Goal: Task Accomplishment & Management: Complete application form

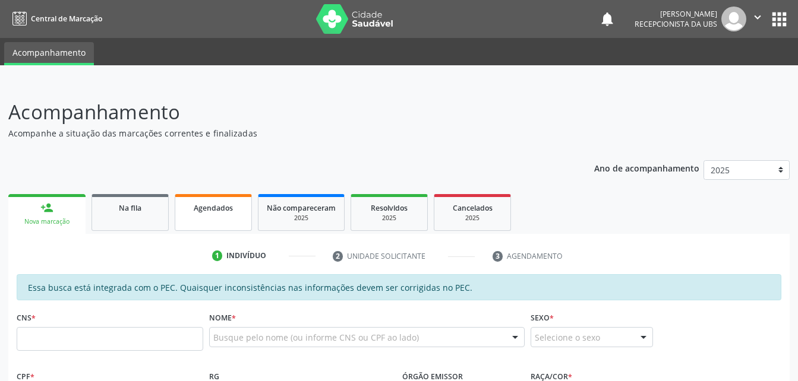
click at [235, 211] on div "Agendados" at bounding box center [213, 207] width 59 height 12
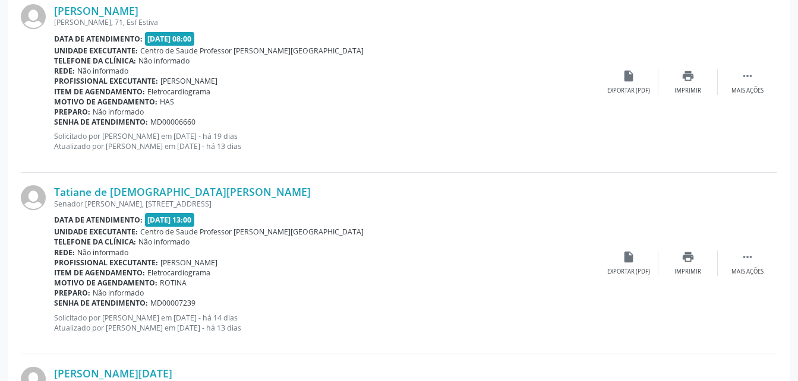
scroll to position [84, 0]
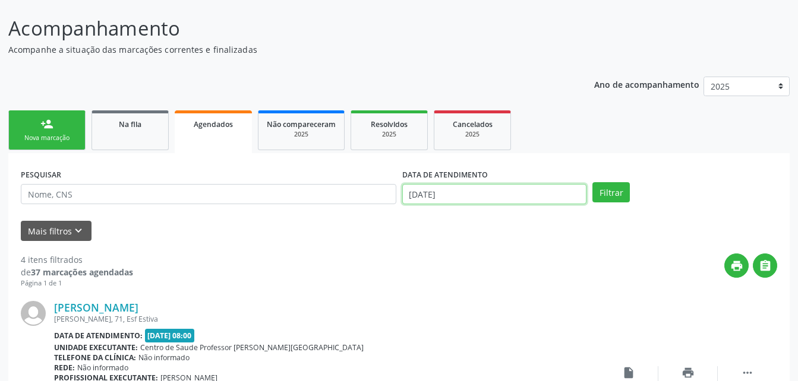
click at [495, 196] on input "10/09/2025" at bounding box center [494, 194] width 185 height 20
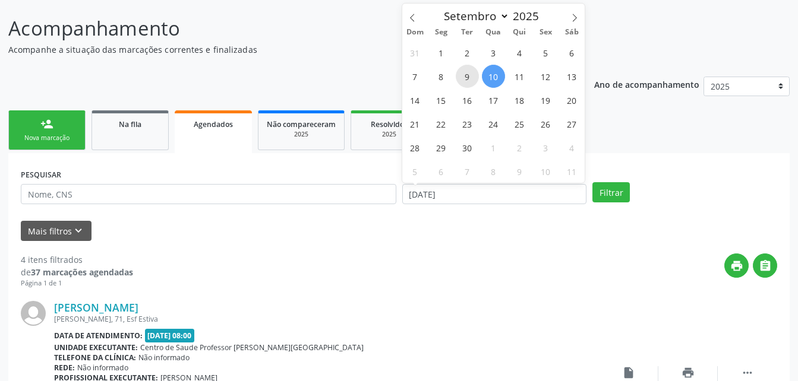
click at [473, 77] on span "9" at bounding box center [466, 76] width 23 height 23
type input "09/09/2025"
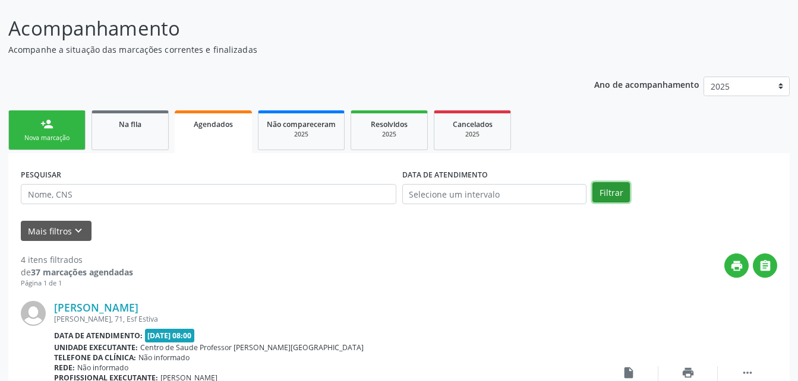
click at [605, 192] on button "Filtrar" at bounding box center [610, 192] width 37 height 20
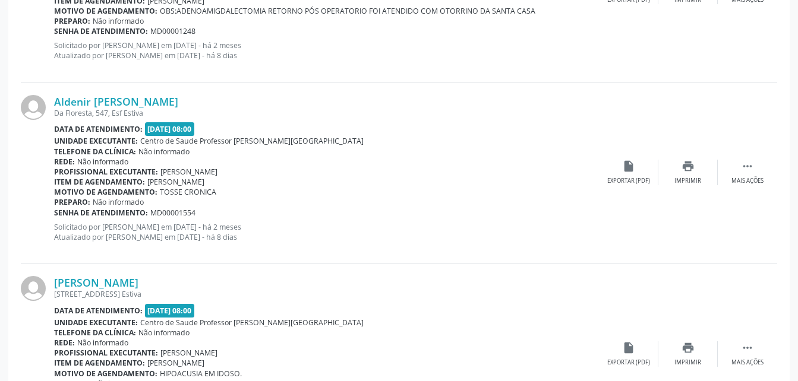
scroll to position [2756, 0]
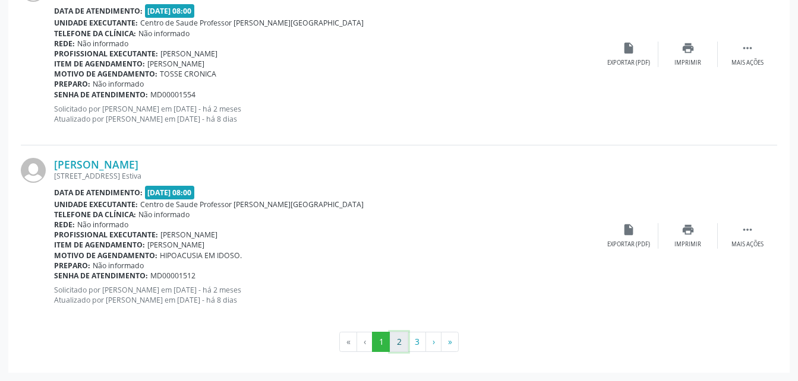
click at [393, 342] on button "2" at bounding box center [399, 342] width 18 height 20
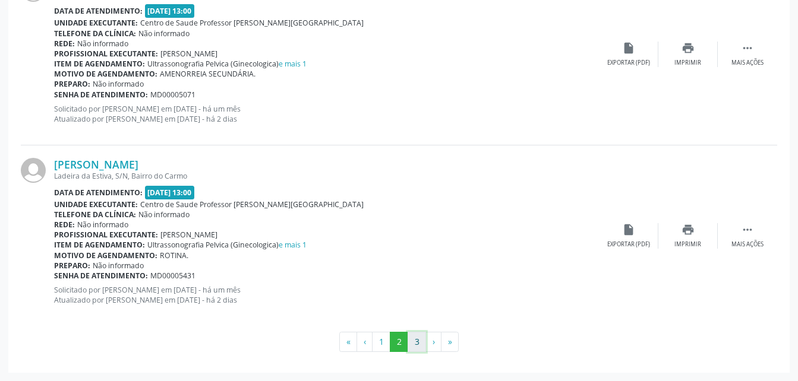
click at [416, 342] on button "3" at bounding box center [416, 342] width 18 height 20
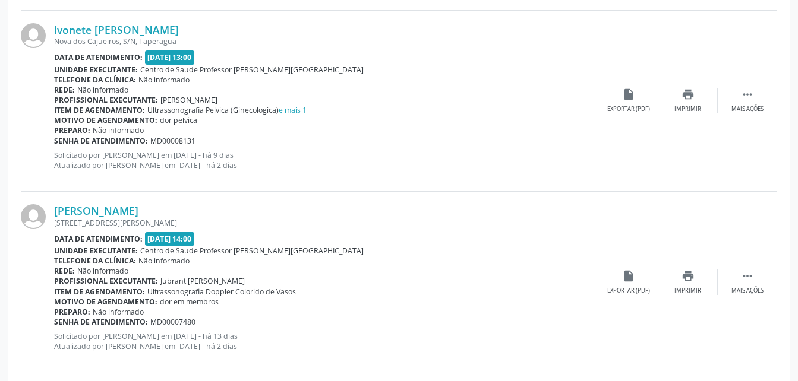
scroll to position [473, 0]
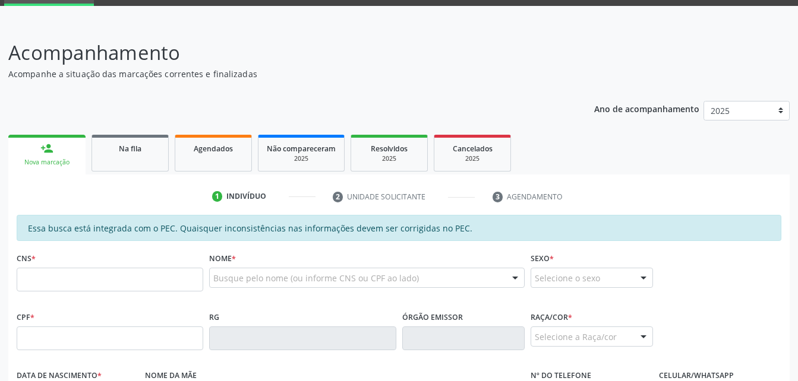
scroll to position [119, 0]
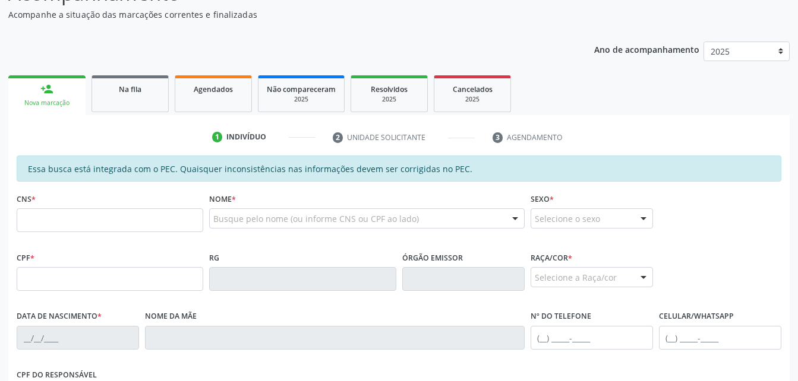
click at [177, 224] on input "text" at bounding box center [110, 220] width 186 height 24
type input "706 0048 1875 3940"
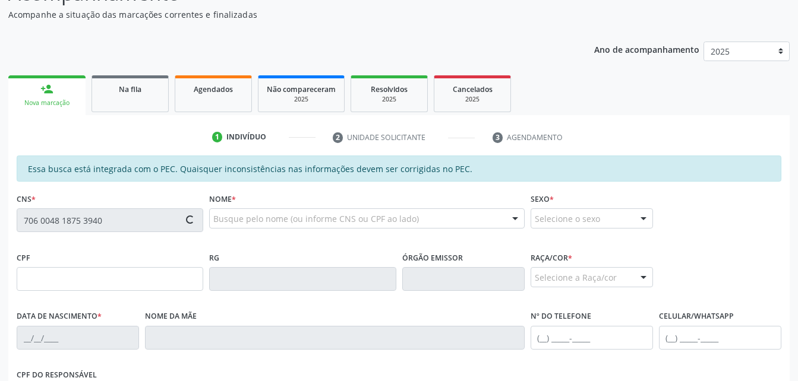
type input "089.402.794-84"
type input "2[DATE]"
type input "[PERSON_NAME]"
type input "[PHONE_NUMBER]"
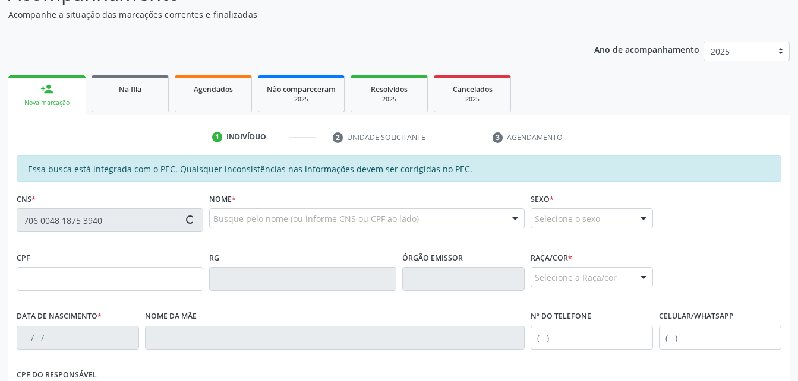
type input "S/N"
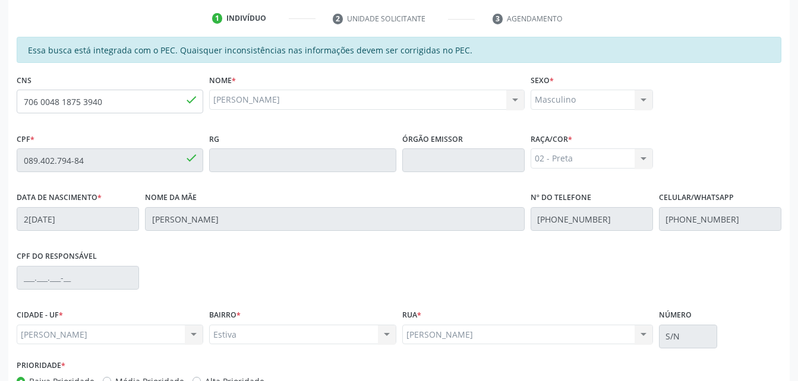
scroll to position [314, 0]
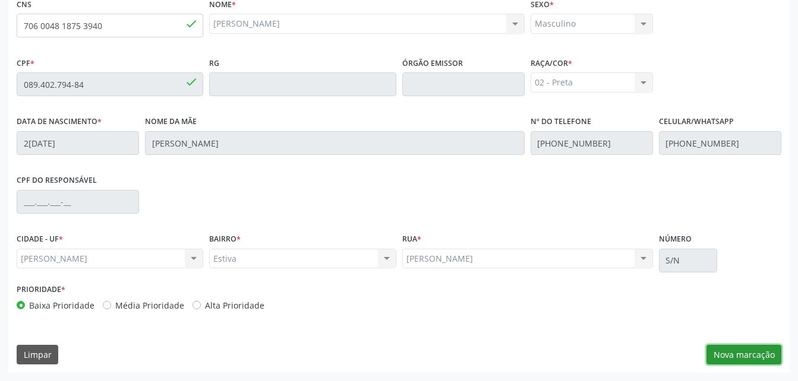
click at [767, 355] on button "Nova marcação" at bounding box center [743, 355] width 75 height 20
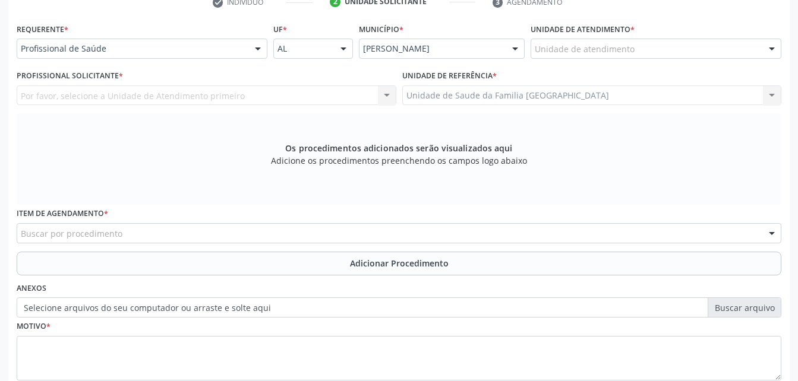
scroll to position [195, 0]
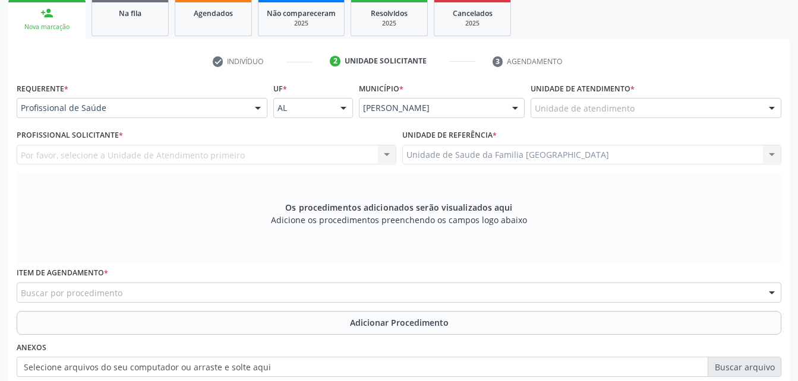
click at [612, 95] on label "Unidade de atendimento *" at bounding box center [582, 89] width 104 height 18
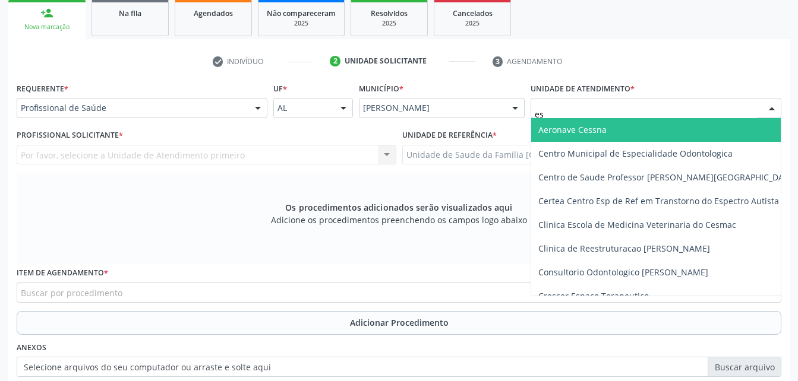
type input "est"
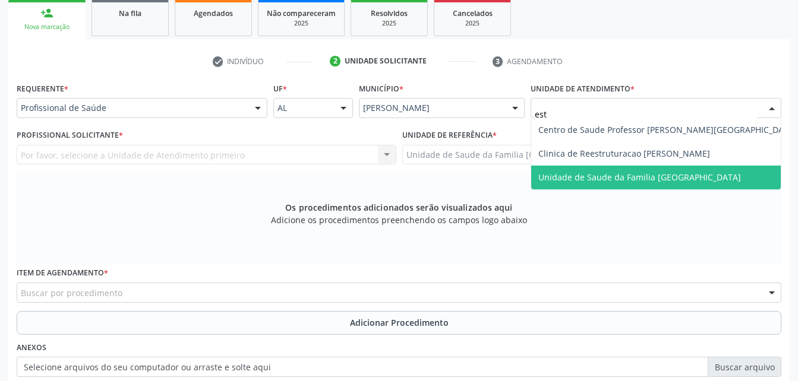
click at [620, 175] on span "Unidade de Saude da Familia [GEOGRAPHIC_DATA]" at bounding box center [639, 177] width 203 height 11
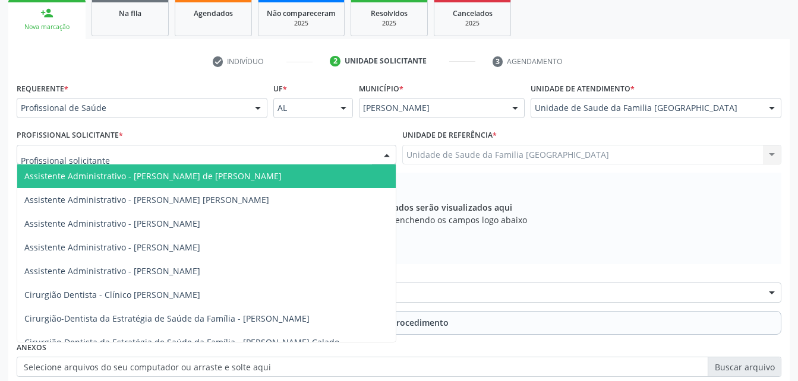
click at [270, 149] on div at bounding box center [206, 155] width 379 height 20
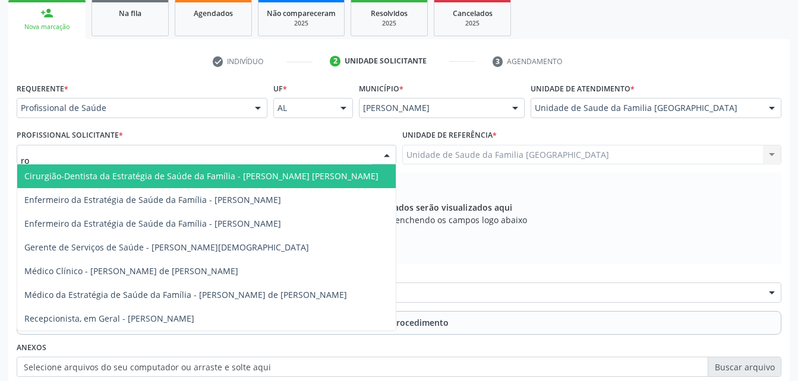
type input "rod"
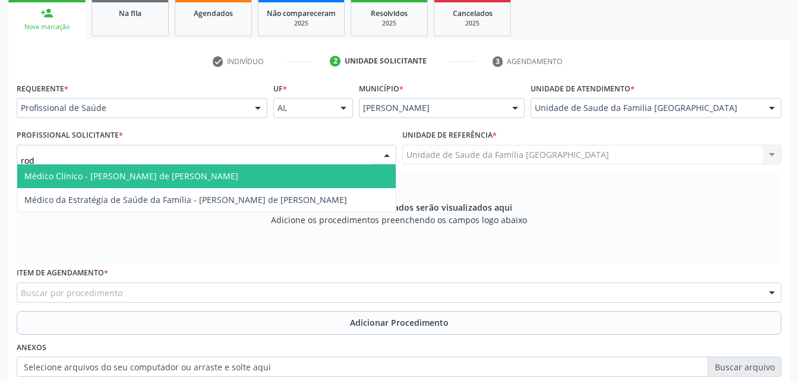
click at [284, 163] on input "rod" at bounding box center [196, 161] width 351 height 24
click at [285, 175] on span "Médico Clínico - [PERSON_NAME] de [PERSON_NAME]" at bounding box center [206, 177] width 378 height 24
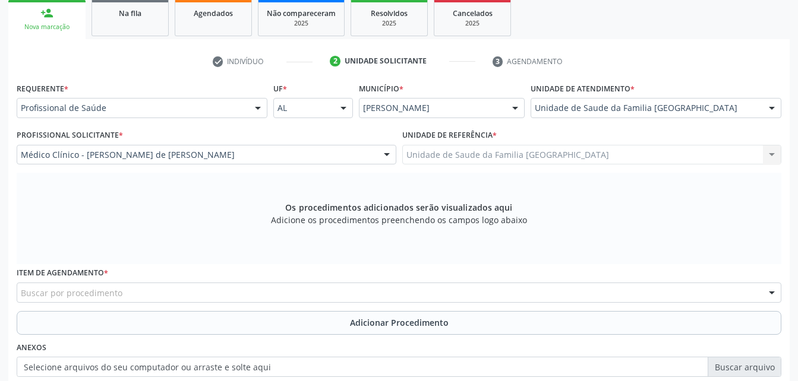
scroll to position [254, 0]
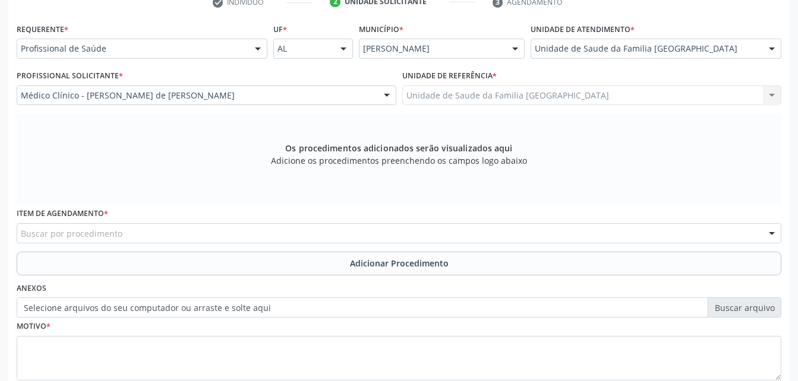
click at [341, 234] on div "Buscar por procedimento" at bounding box center [399, 233] width 764 height 20
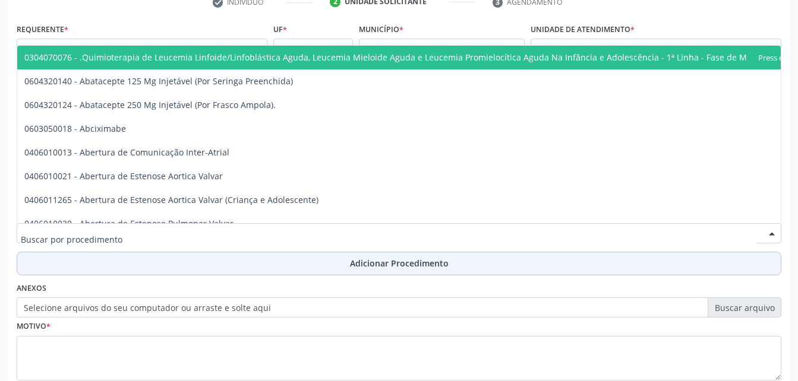
scroll to position [332, 0]
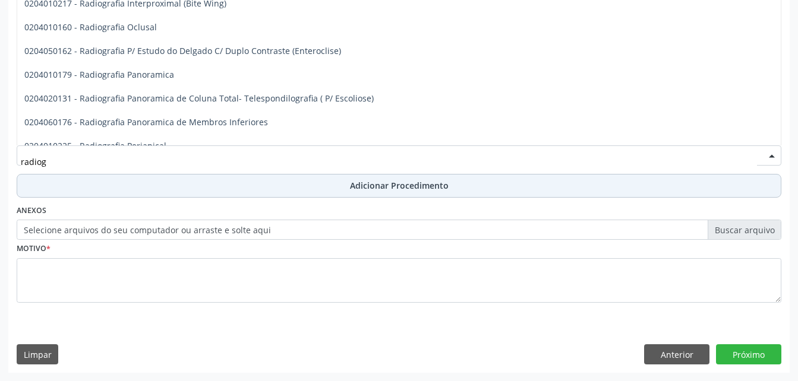
type input "radiogr"
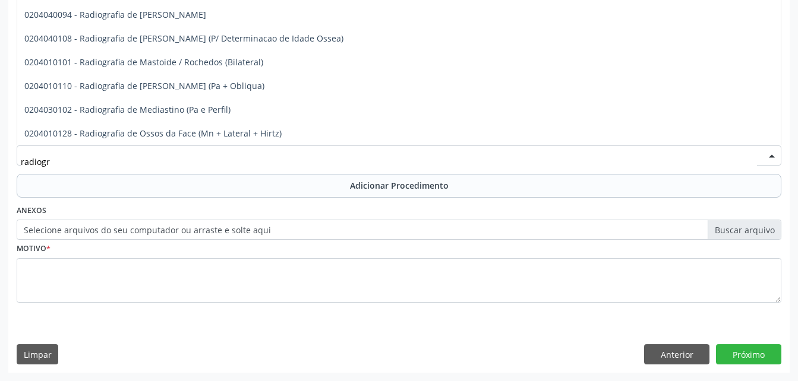
scroll to position [1058, 0]
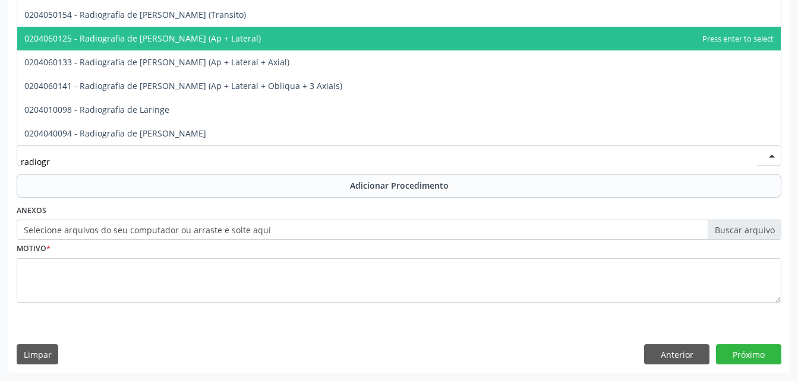
click at [283, 38] on span "0204060125 - Radiografia de [PERSON_NAME] (Ap + Lateral)" at bounding box center [398, 39] width 763 height 24
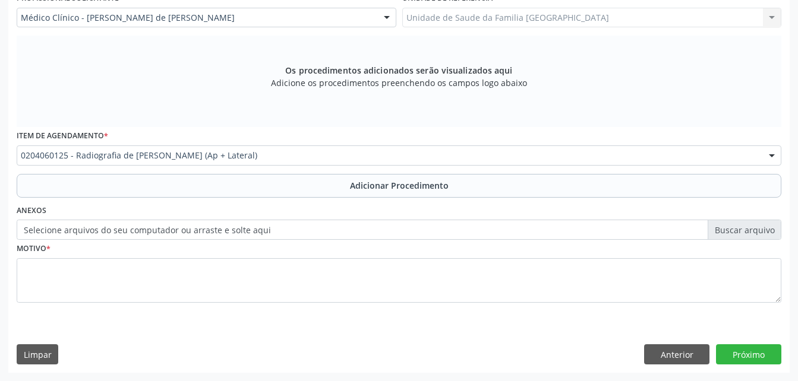
click at [382, 184] on span "Adicionar Procedimento" at bounding box center [399, 185] width 99 height 12
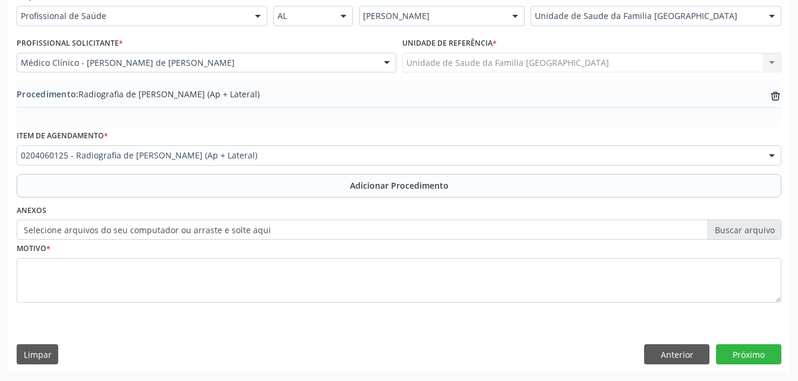
scroll to position [287, 0]
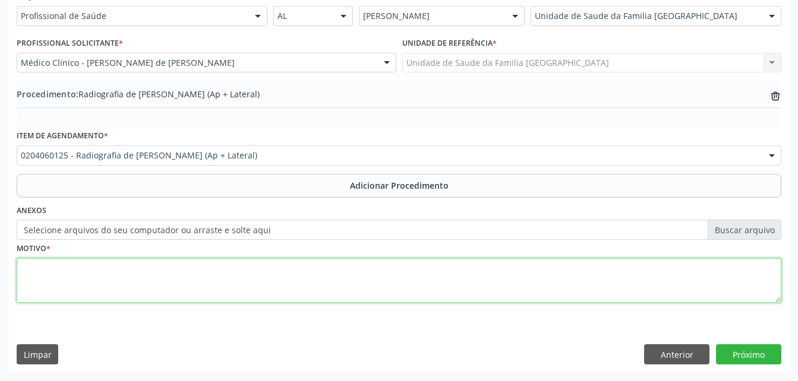
click at [401, 272] on textarea at bounding box center [399, 280] width 764 height 45
type textarea "dor cronica"
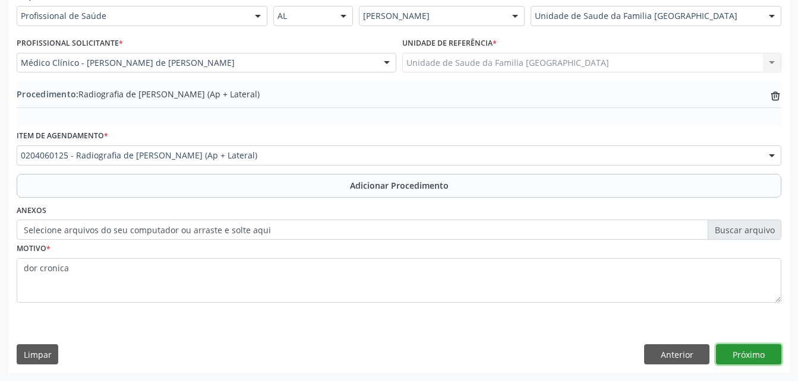
click at [745, 355] on button "Próximo" at bounding box center [748, 354] width 65 height 20
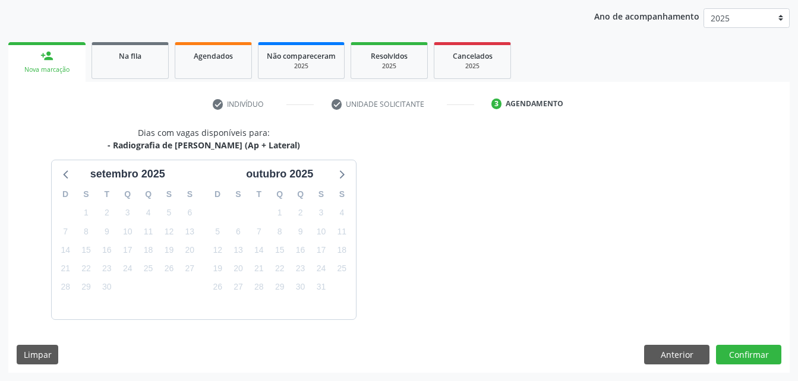
scroll to position [187, 0]
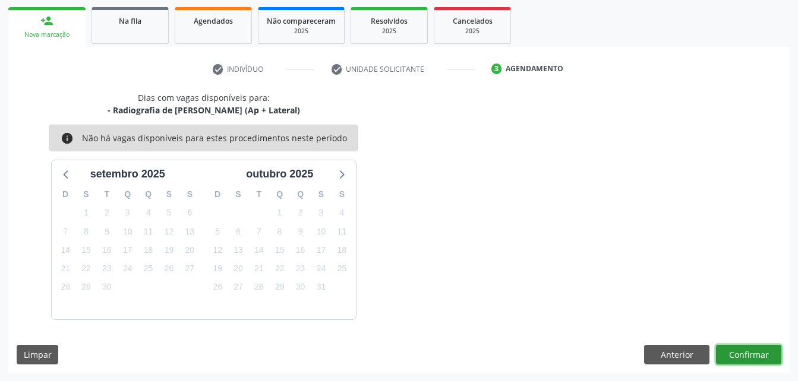
click at [755, 355] on button "Confirmar" at bounding box center [748, 355] width 65 height 20
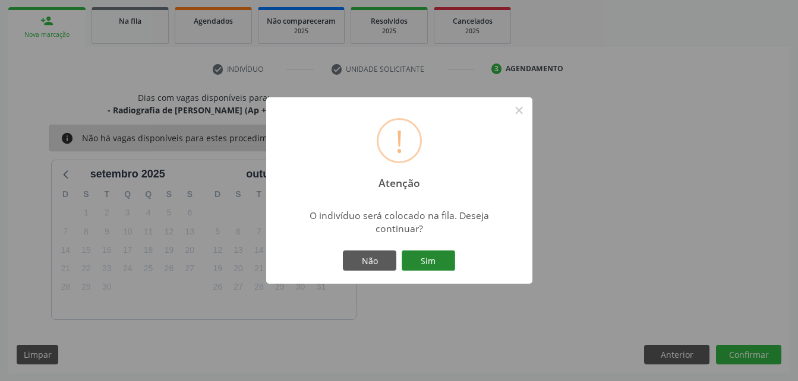
click at [423, 264] on button "Sim" at bounding box center [427, 261] width 53 height 20
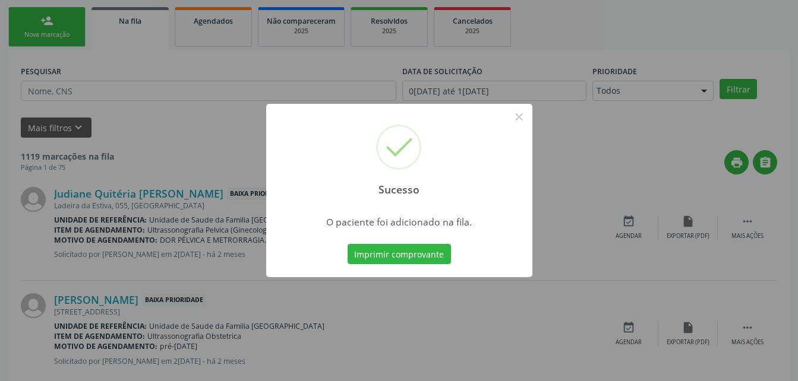
scroll to position [27, 0]
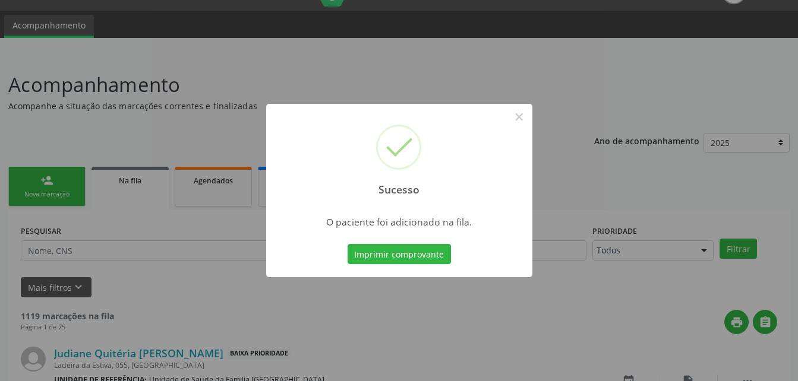
click at [518, 100] on div "Sucesso × O paciente foi adicionado na fila. Imprimir comprovante Cancel" at bounding box center [399, 190] width 798 height 381
click at [518, 117] on button "×" at bounding box center [519, 117] width 20 height 20
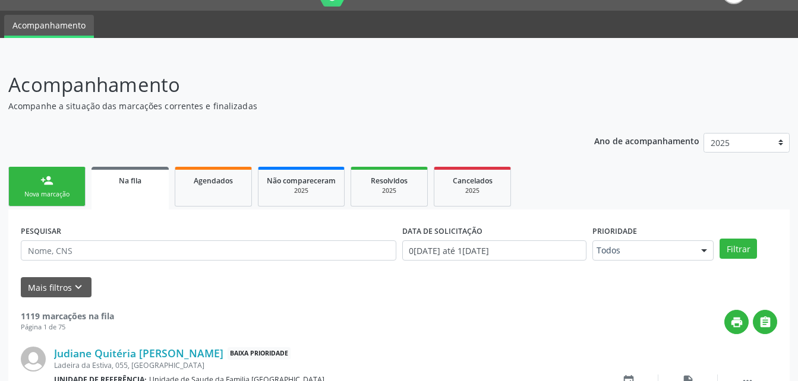
scroll to position [146, 0]
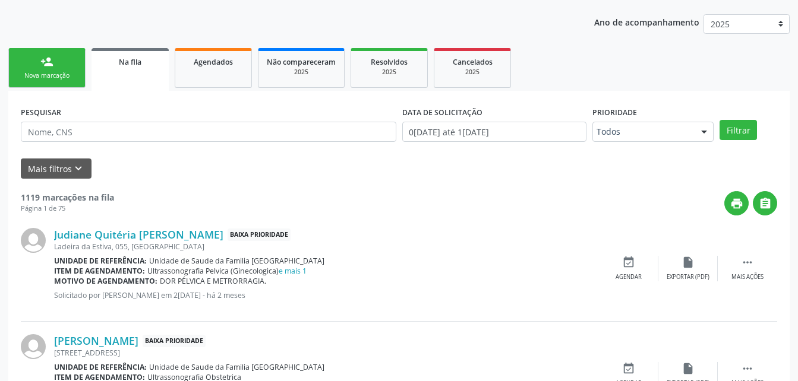
click at [61, 64] on link "person_add Nova marcação" at bounding box center [46, 68] width 77 height 40
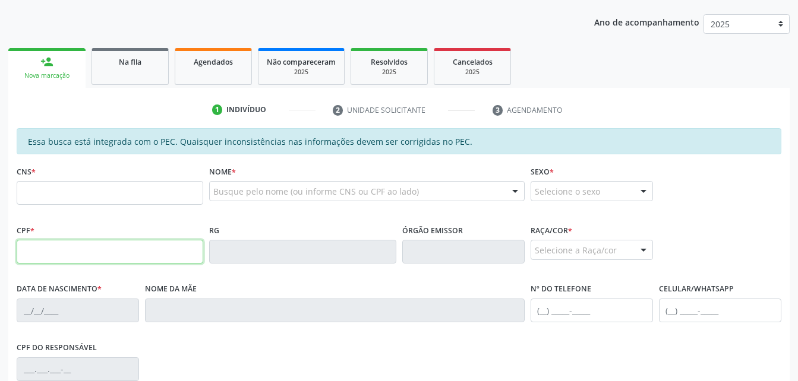
click at [173, 257] on input "text" at bounding box center [110, 252] width 186 height 24
type input "089.402.794-84"
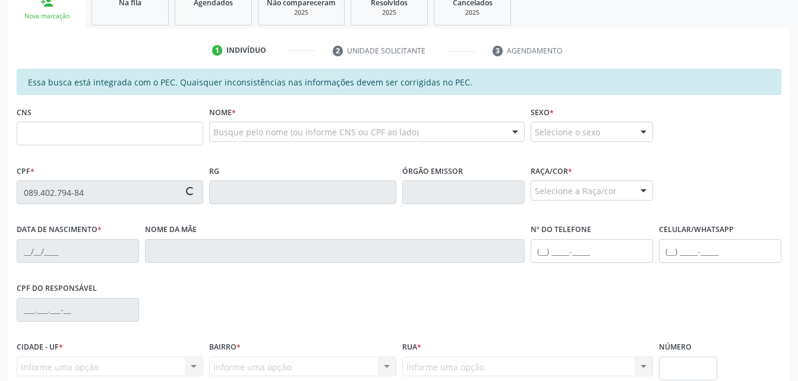
scroll to position [265, 0]
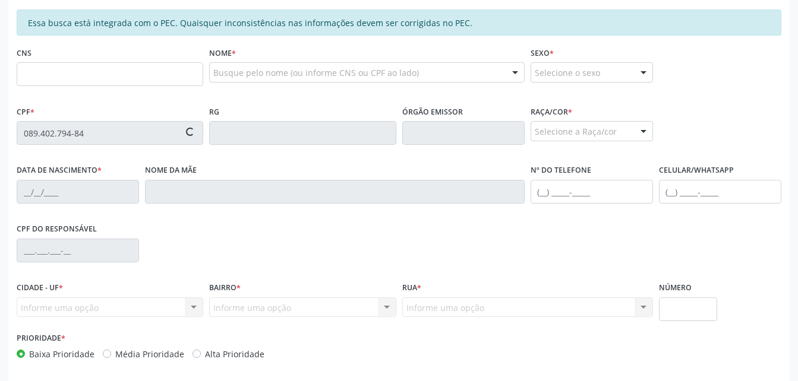
type input "706 0048 1875 3940"
type input "2[DATE]"
type input "[PERSON_NAME]"
type input "[PHONE_NUMBER]"
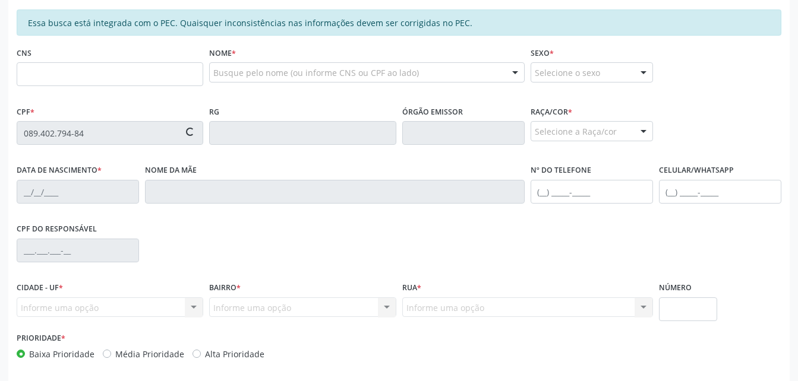
type input "S/N"
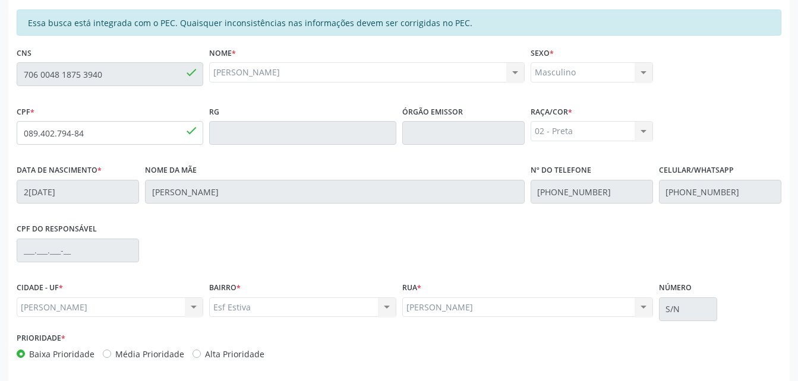
scroll to position [314, 0]
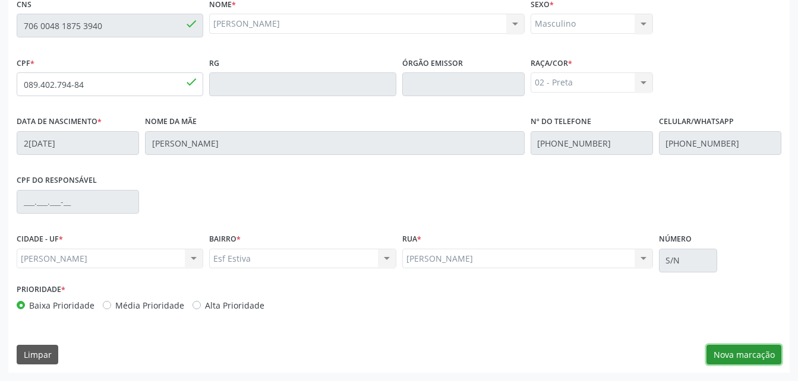
click at [755, 358] on button "Nova marcação" at bounding box center [743, 355] width 75 height 20
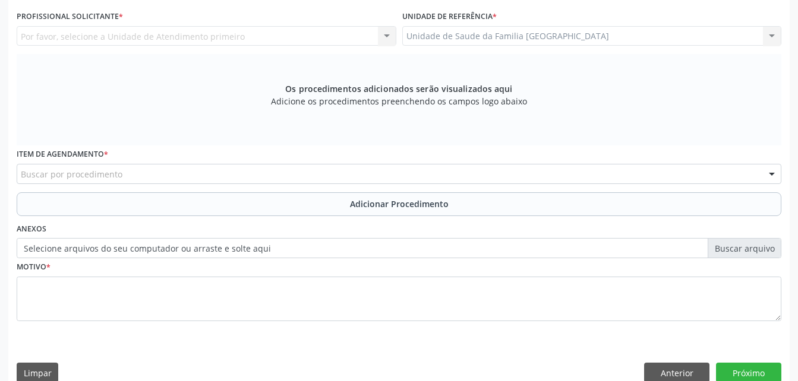
scroll to position [254, 0]
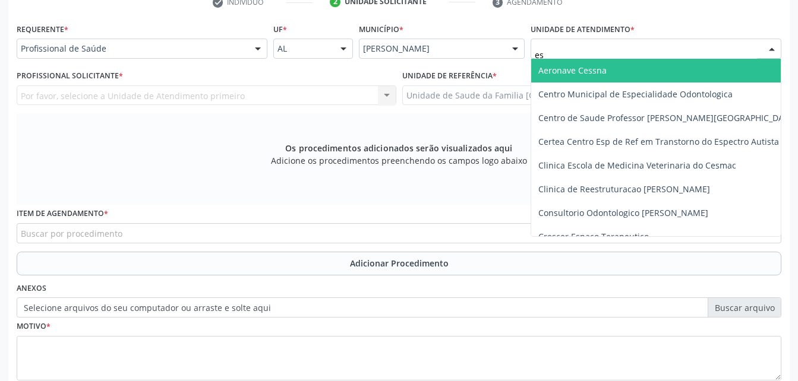
type input "est"
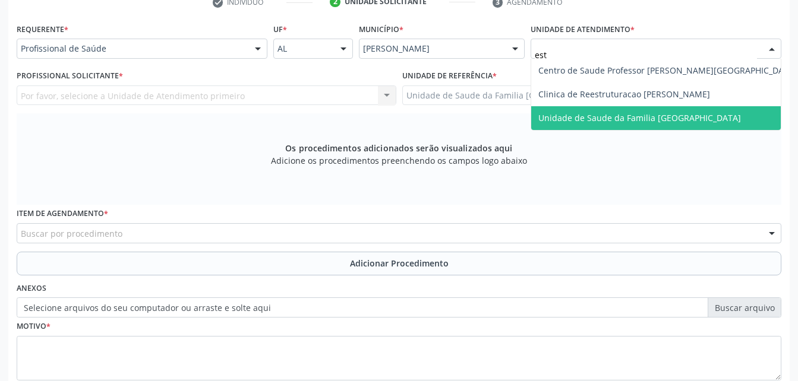
click at [625, 113] on span "Unidade de Saude da Familia [GEOGRAPHIC_DATA]" at bounding box center [639, 117] width 203 height 11
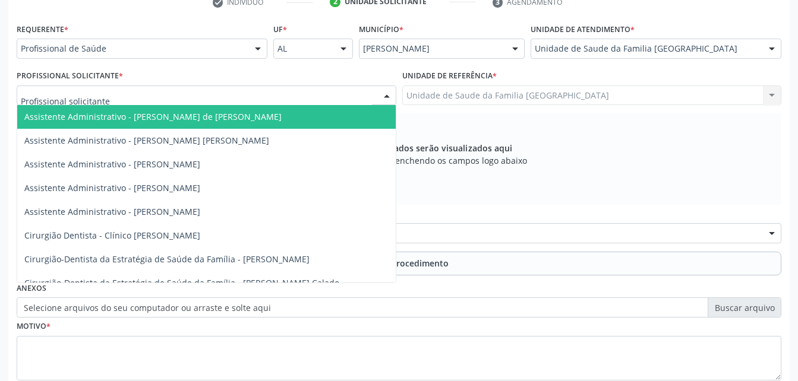
click at [204, 101] on div at bounding box center [206, 96] width 379 height 20
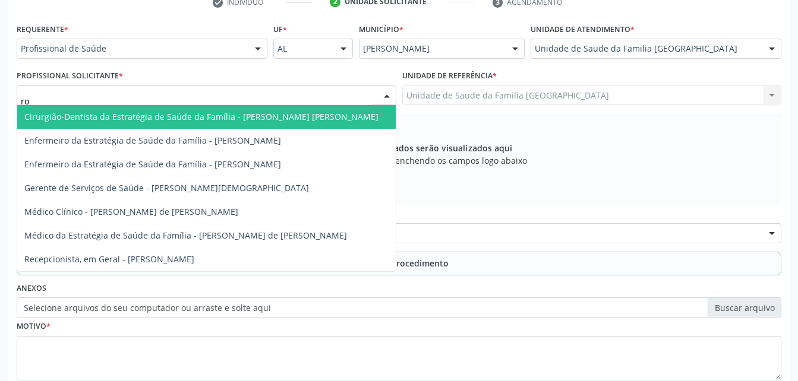
type input "rod"
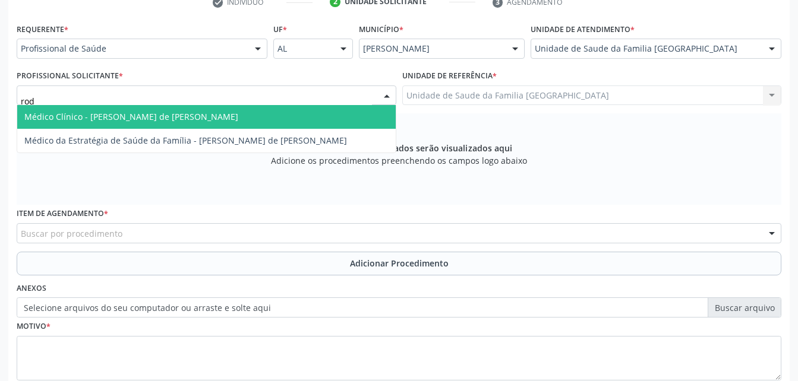
click at [212, 107] on span "Médico Clínico - [PERSON_NAME] de [PERSON_NAME]" at bounding box center [206, 117] width 378 height 24
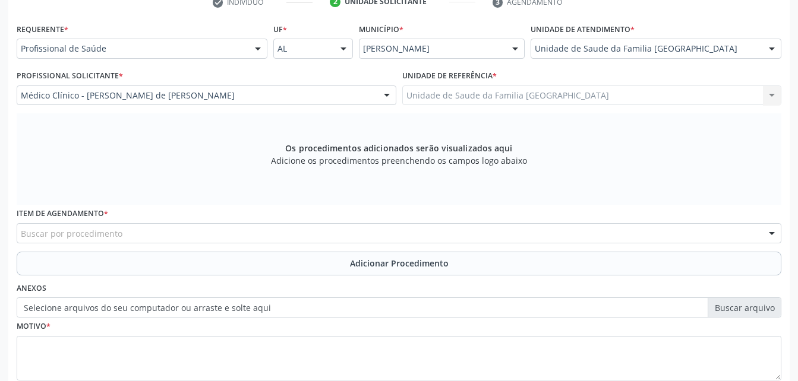
click at [288, 230] on div "Buscar por procedimento" at bounding box center [399, 233] width 764 height 20
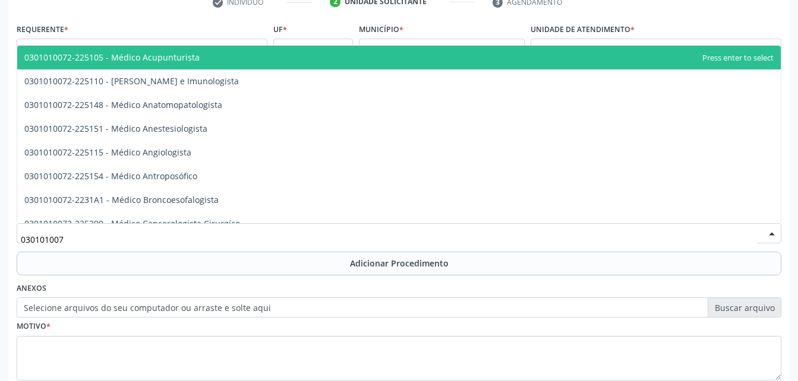
type input "0301010072"
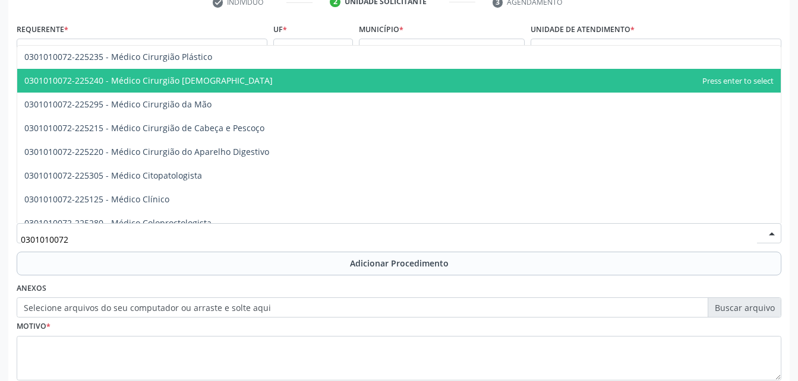
scroll to position [274, 0]
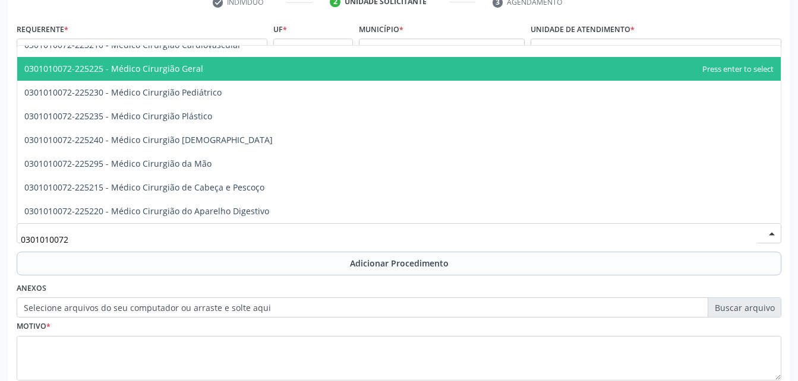
click at [186, 66] on span "0301010072-225225 - Médico Cirurgião Geral" at bounding box center [113, 68] width 179 height 11
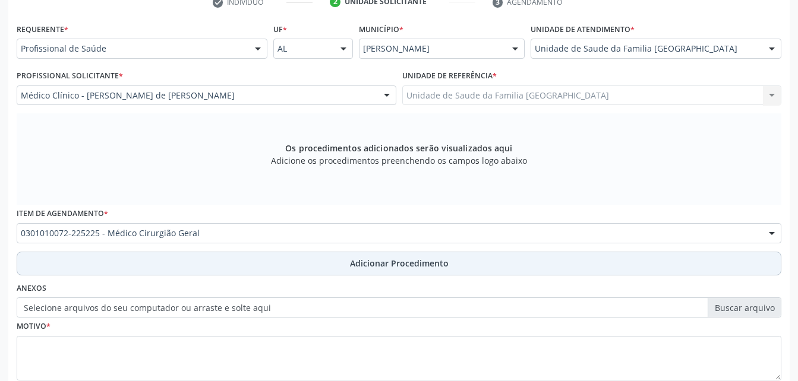
click at [328, 271] on button "Adicionar Procedimento" at bounding box center [399, 264] width 764 height 24
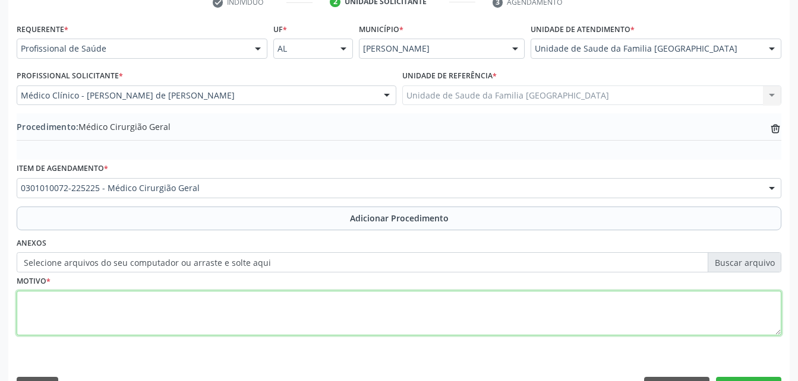
click at [331, 331] on textarea at bounding box center [399, 313] width 764 height 45
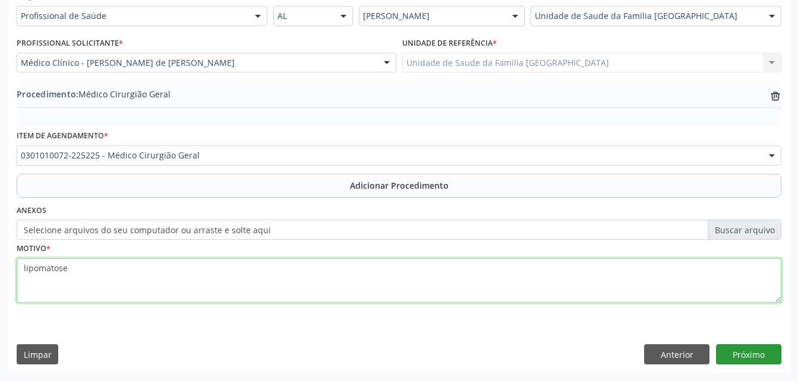
type textarea "lipomatose"
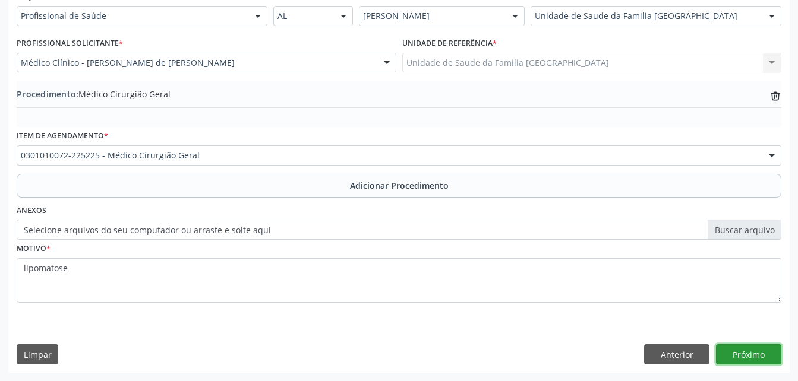
click at [755, 360] on button "Próximo" at bounding box center [748, 354] width 65 height 20
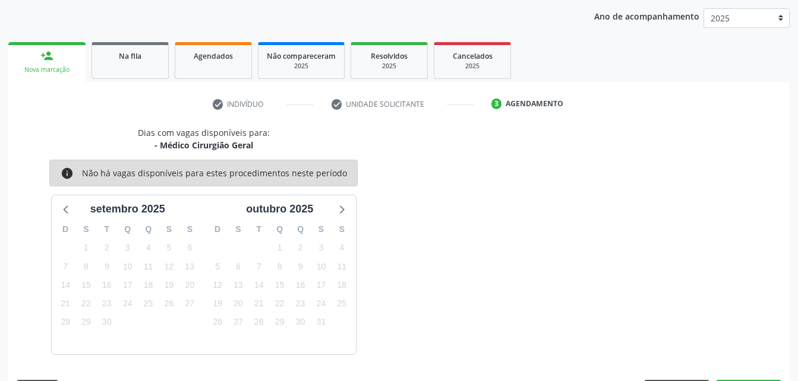
scroll to position [187, 0]
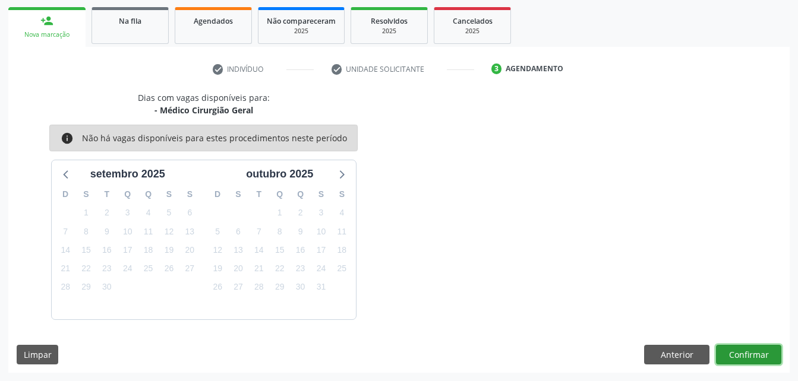
click at [764, 356] on button "Confirmar" at bounding box center [748, 355] width 65 height 20
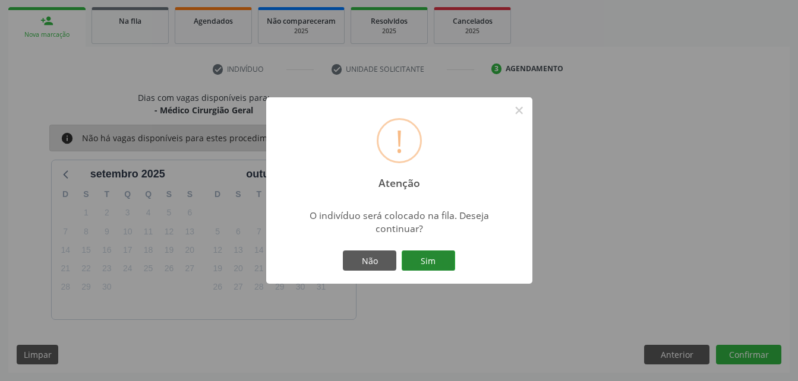
click at [434, 260] on button "Sim" at bounding box center [427, 261] width 53 height 20
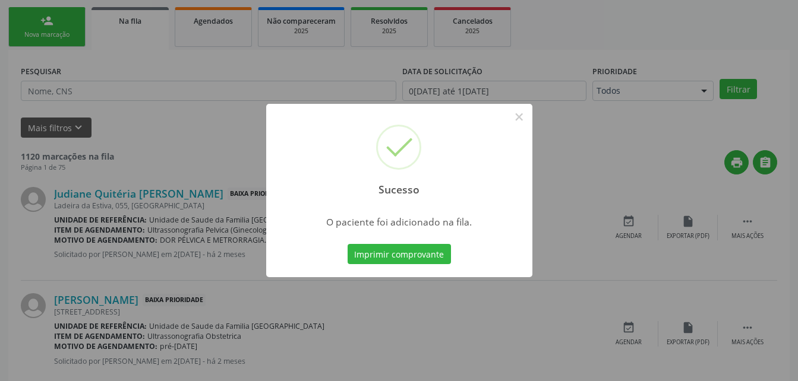
scroll to position [27, 0]
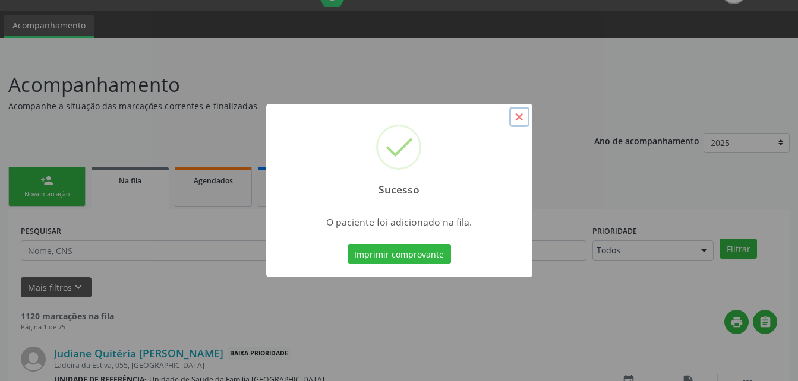
click at [518, 116] on button "×" at bounding box center [519, 117] width 20 height 20
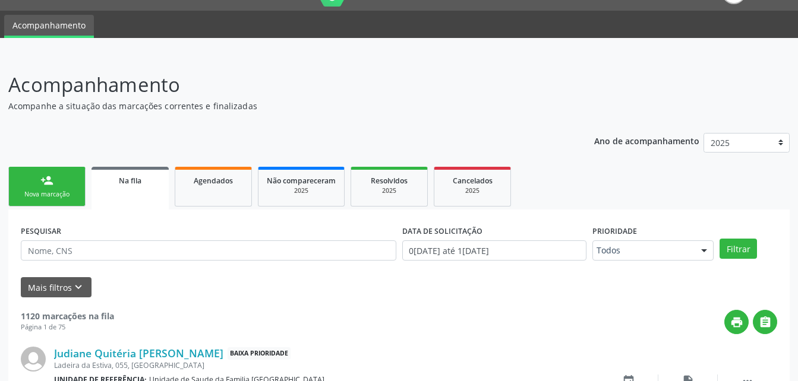
click at [52, 195] on div "Nova marcação" at bounding box center [46, 194] width 59 height 9
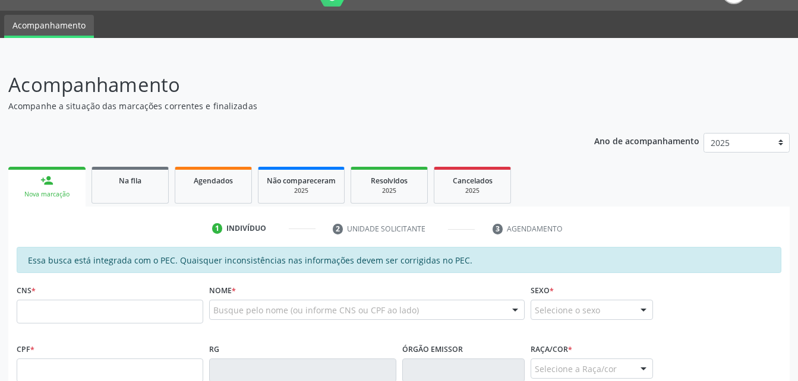
scroll to position [146, 0]
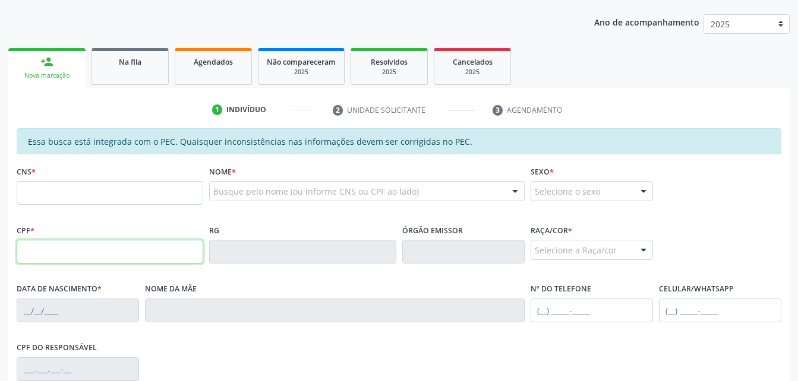
click at [86, 257] on input "text" at bounding box center [110, 252] width 186 height 24
type input "121.491.574-46"
type input "0[DATE]"
type input "[PERSON_NAME]"
type input "[PHONE_NUMBER]"
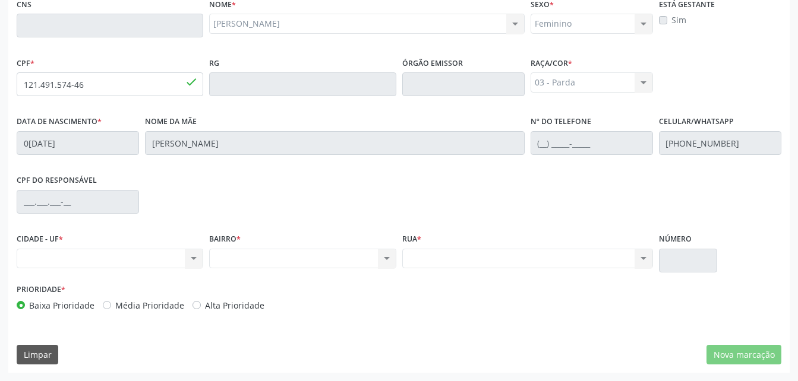
scroll to position [195, 0]
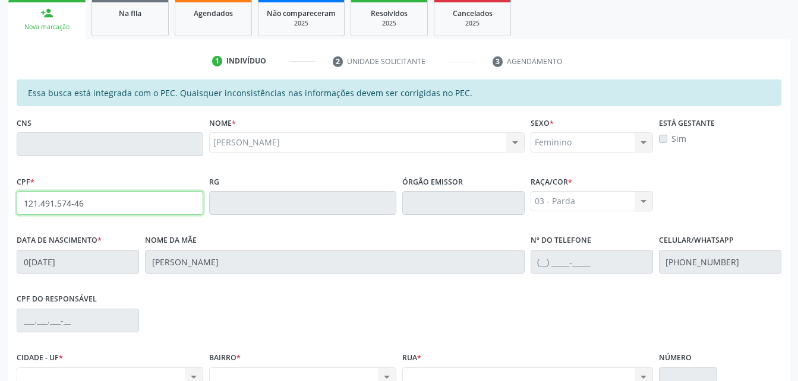
drag, startPoint x: 25, startPoint y: 204, endPoint x: 93, endPoint y: 211, distance: 68.1
click at [93, 211] on input "121.491.574-46" at bounding box center [110, 203] width 186 height 24
